Goal: Navigation & Orientation: Find specific page/section

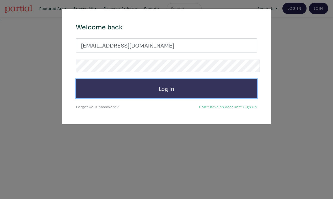
click at [176, 79] on button "Log In" at bounding box center [166, 88] width 181 height 19
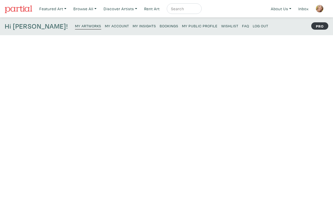
scroll to position [2, 0]
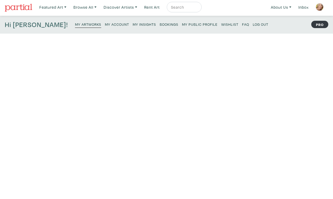
click at [182, 22] on small "My Public Profile" at bounding box center [200, 24] width 36 height 5
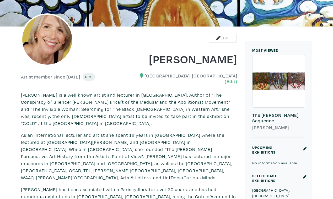
scroll to position [75, 0]
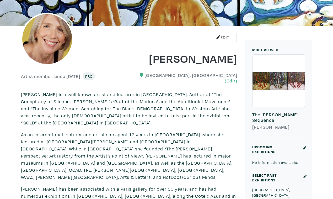
click at [271, 78] on div at bounding box center [279, 81] width 52 height 52
